Goal: Use online tool/utility: Utilize a website feature to perform a specific function

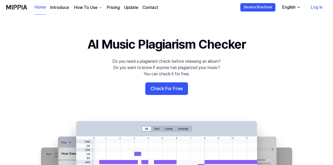
scroll to position [15, 0]
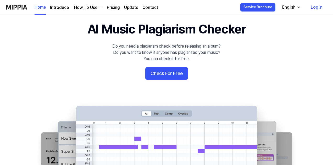
click at [166, 81] on 배너 "AI Music Plagiarism Checker Do you need a plagiarism check before releasing an …" at bounding box center [166, 115] width 333 height 190
click at [163, 75] on button "Check For Free" at bounding box center [166, 73] width 43 height 13
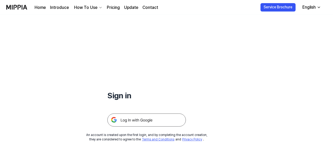
click at [149, 116] on img at bounding box center [146, 120] width 78 height 13
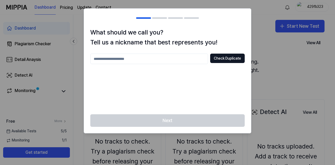
click at [128, 59] on input "text" at bounding box center [149, 59] width 118 height 10
click at [222, 58] on button "Check Duplicate" at bounding box center [227, 58] width 35 height 9
click at [138, 56] on input "****" at bounding box center [149, 59] width 118 height 10
type input "*******"
click at [230, 57] on button "Check Duplicate" at bounding box center [227, 58] width 35 height 9
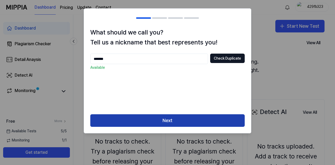
click at [173, 122] on button "Next" at bounding box center [167, 120] width 154 height 13
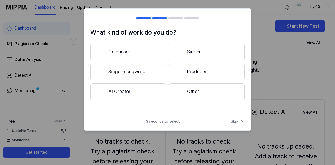
click at [150, 74] on button "Singer-songwriter" at bounding box center [128, 72] width 76 height 17
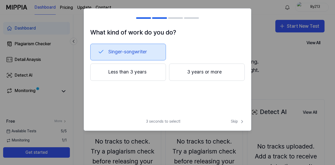
click at [144, 75] on button "Less than 3 years" at bounding box center [128, 72] width 76 height 17
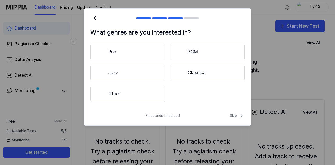
click at [137, 56] on button "Pop" at bounding box center [127, 52] width 75 height 17
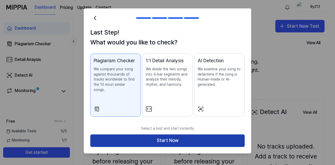
click at [179, 136] on button "Start Now" at bounding box center [167, 140] width 154 height 13
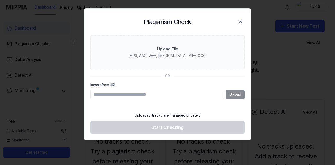
click at [237, 23] on icon "button" at bounding box center [240, 22] width 8 height 8
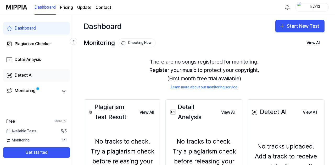
click at [44, 72] on link "Detect AI" at bounding box center [36, 75] width 67 height 13
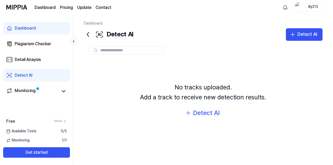
click at [110, 51] on input "text" at bounding box center [130, 50] width 60 height 5
click at [211, 116] on div "Detect AI" at bounding box center [206, 113] width 27 height 10
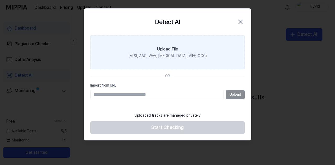
click at [167, 59] on label "Upload File (MP3, AAC, WAV, [MEDICAL_DATA], AIFF, OGG)" at bounding box center [167, 52] width 154 height 34
click at [0, 0] on input "Upload File (MP3, AAC, WAV, [MEDICAL_DATA], AIFF, OGG)" at bounding box center [0, 0] width 0 height 0
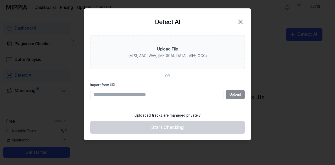
click at [242, 20] on icon "button" at bounding box center [240, 22] width 4 height 4
